Goal: Task Accomplishment & Management: Complete application form

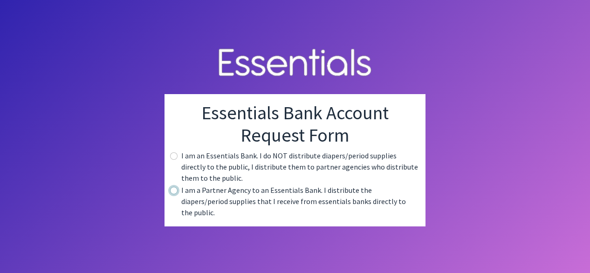
click at [176, 194] on input "radio" at bounding box center [173, 190] width 7 height 7
radio input "true"
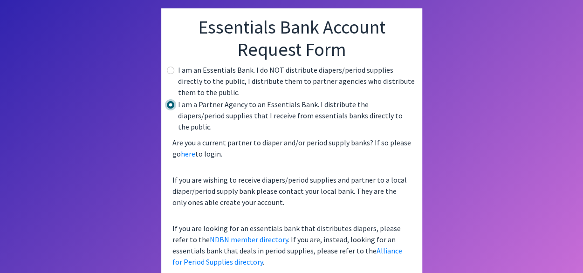
scroll to position [56, 0]
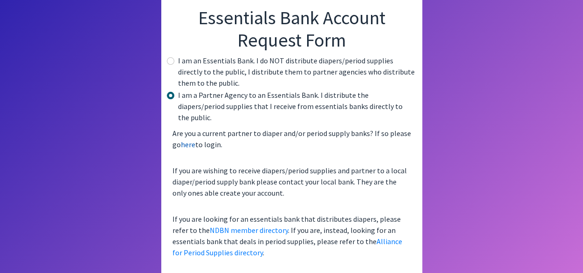
click at [192, 140] on link "here" at bounding box center [188, 144] width 14 height 9
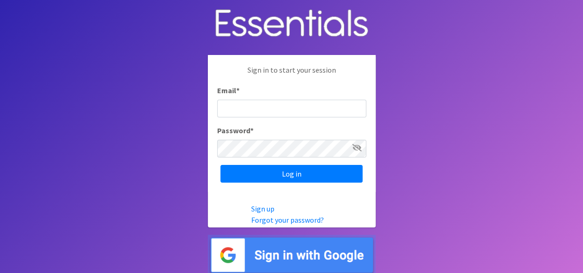
type input "[EMAIL_ADDRESS][PERSON_NAME][DOMAIN_NAME]"
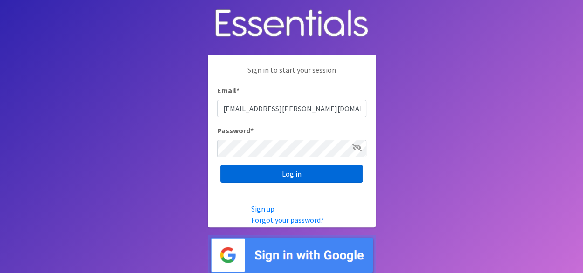
click at [302, 175] on input "Log in" at bounding box center [291, 174] width 142 height 18
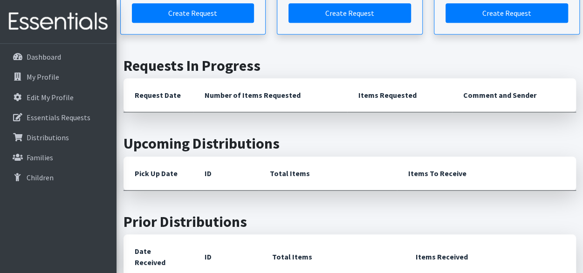
scroll to position [316, 0]
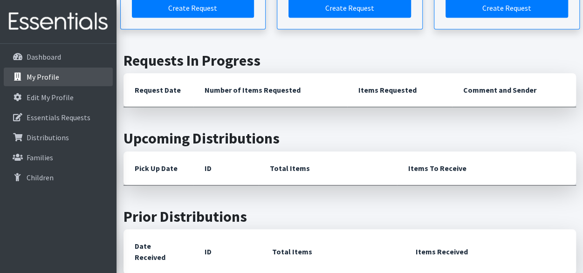
click at [54, 73] on p "My Profile" at bounding box center [43, 76] width 33 height 9
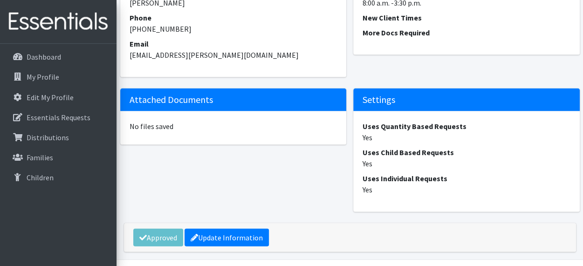
scroll to position [950, 0]
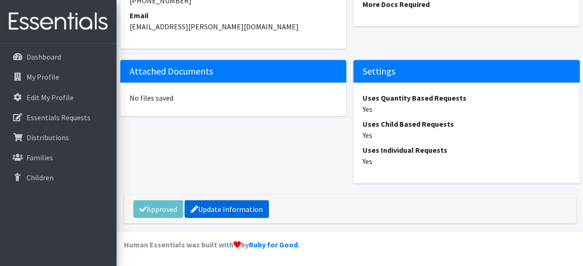
click at [232, 213] on link "Update Information" at bounding box center [226, 209] width 84 height 18
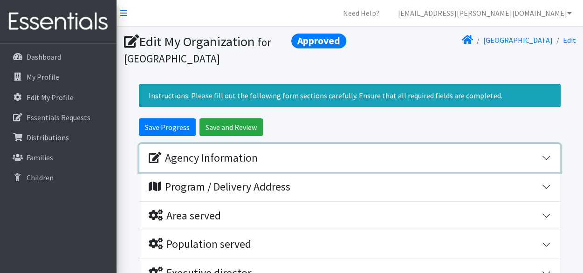
click at [546, 162] on button "Agency Information" at bounding box center [349, 158] width 420 height 28
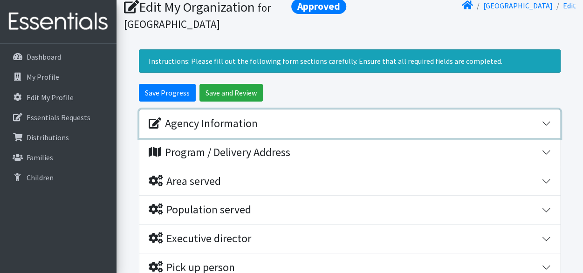
scroll to position [42, 0]
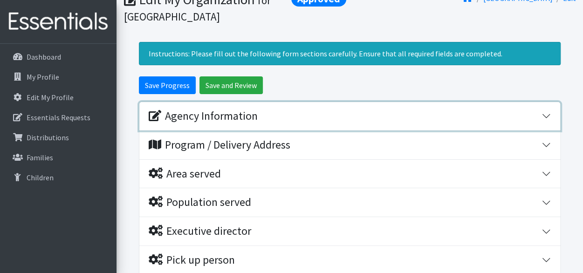
click at [545, 115] on button "Agency Information" at bounding box center [349, 116] width 420 height 28
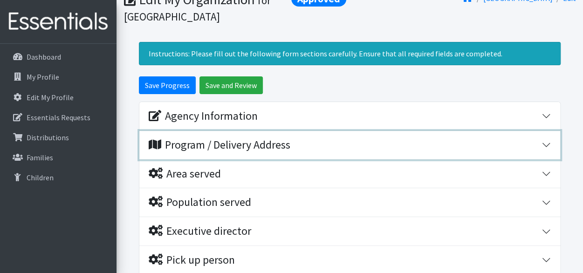
click at [549, 144] on button "Program / Delivery Address" at bounding box center [349, 145] width 420 height 28
click at [250, 139] on div "Program / Delivery Address" at bounding box center [220, 145] width 142 height 14
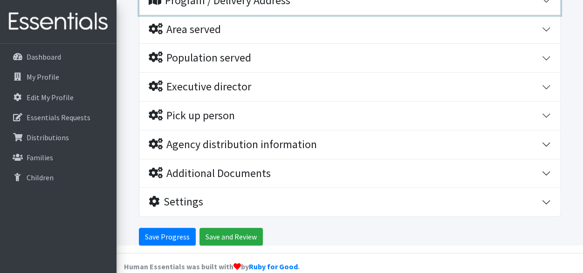
scroll to position [198, 0]
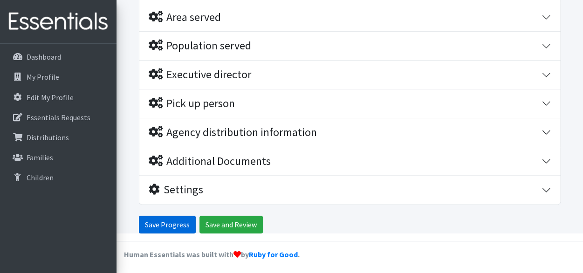
click at [161, 224] on input "Save Progress" at bounding box center [167, 225] width 57 height 18
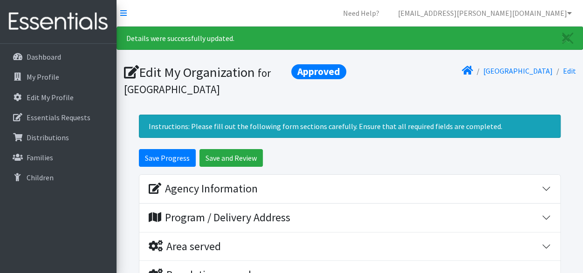
click at [581, 145] on div "Details were successfully updated. Edit My Organization Approved for Orangeburg…" at bounding box center [349, 245] width 466 height 436
click at [56, 119] on p "Essentials Requests" at bounding box center [59, 117] width 64 height 9
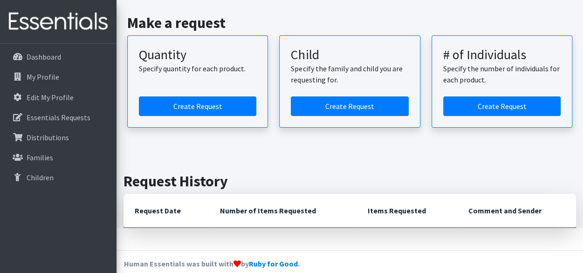
scroll to position [96, 0]
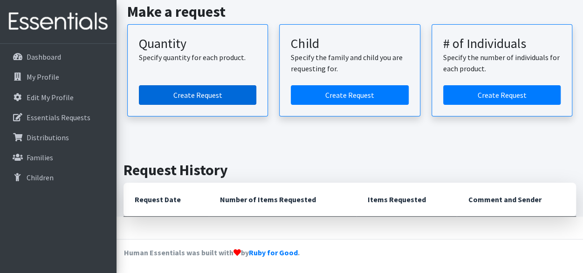
click at [211, 89] on link "Create Request" at bounding box center [197, 95] width 117 height 20
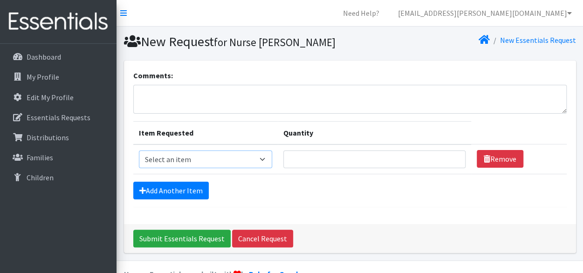
click at [266, 156] on select "Select an item Adult Period Pack Student Period Pack" at bounding box center [206, 159] width 134 height 18
select select "7756"
click at [139, 150] on select "Select an item Adult Period Pack Student Period Pack" at bounding box center [206, 159] width 134 height 18
click at [185, 190] on link "Add Another Item" at bounding box center [170, 191] width 75 height 18
click at [297, 160] on input "Quantity" at bounding box center [374, 159] width 182 height 18
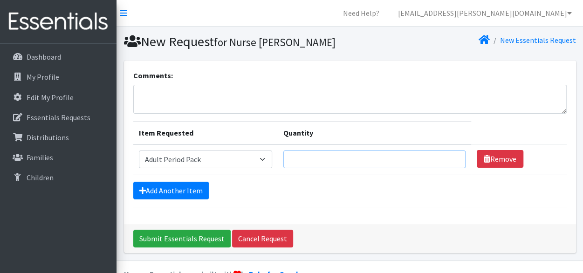
type input "2"
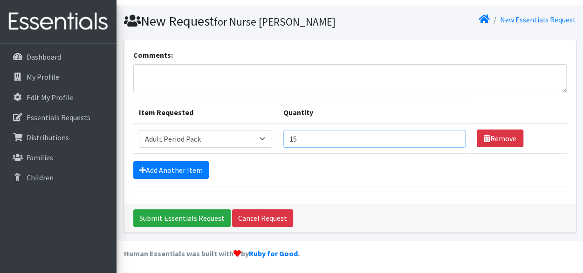
type input "1"
type input "20"
click at [200, 217] on input "Submit Essentials Request" at bounding box center [181, 218] width 97 height 18
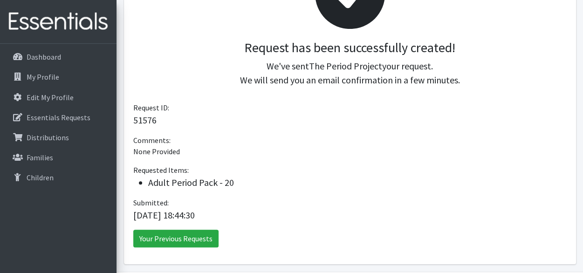
scroll to position [214, 0]
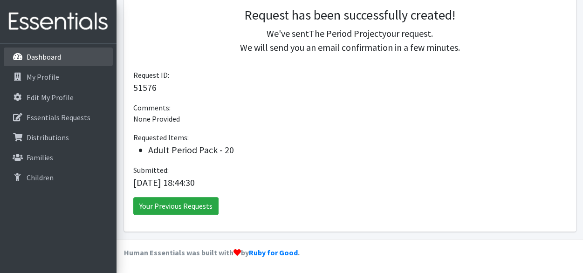
click at [56, 58] on p "Dashboard" at bounding box center [44, 56] width 34 height 9
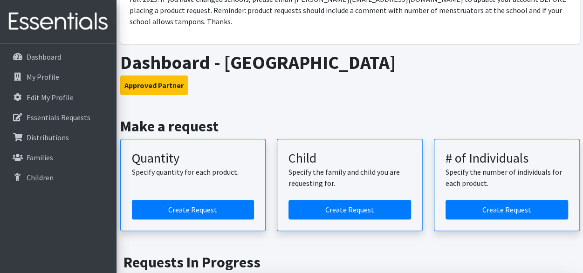
scroll to position [91, 0]
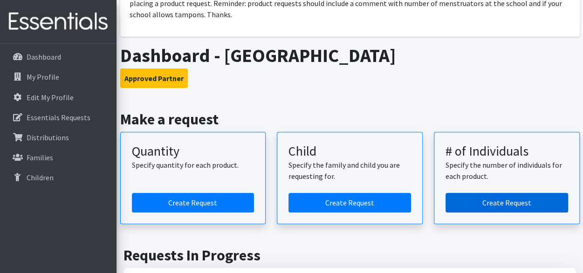
click at [513, 193] on link "Create Request" at bounding box center [506, 203] width 122 height 20
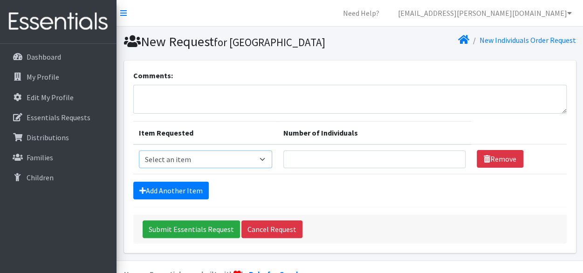
click at [264, 168] on select "Select an item Adult Period Pack Student Period Pack" at bounding box center [206, 159] width 134 height 18
click at [388, 199] on div "Add Another Item" at bounding box center [349, 191] width 433 height 18
click at [540, 14] on link "[EMAIL_ADDRESS][PERSON_NAME][DOMAIN_NAME]" at bounding box center [484, 13] width 189 height 19
click at [564, 14] on link "[EMAIL_ADDRESS][PERSON_NAME][DOMAIN_NAME]" at bounding box center [484, 13] width 189 height 19
click at [571, 9] on icon at bounding box center [569, 12] width 5 height 7
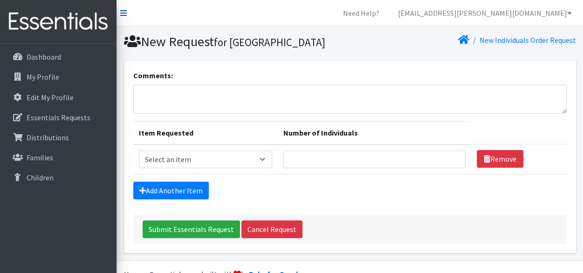
click at [121, 13] on icon at bounding box center [123, 12] width 7 height 7
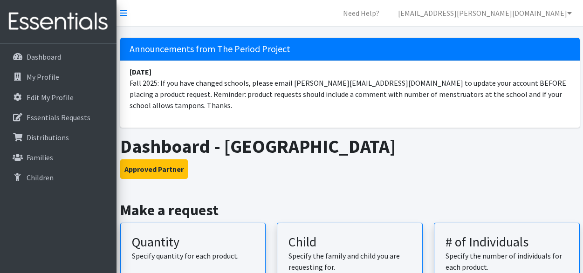
scroll to position [74, 0]
